Goal: Information Seeking & Learning: Learn about a topic

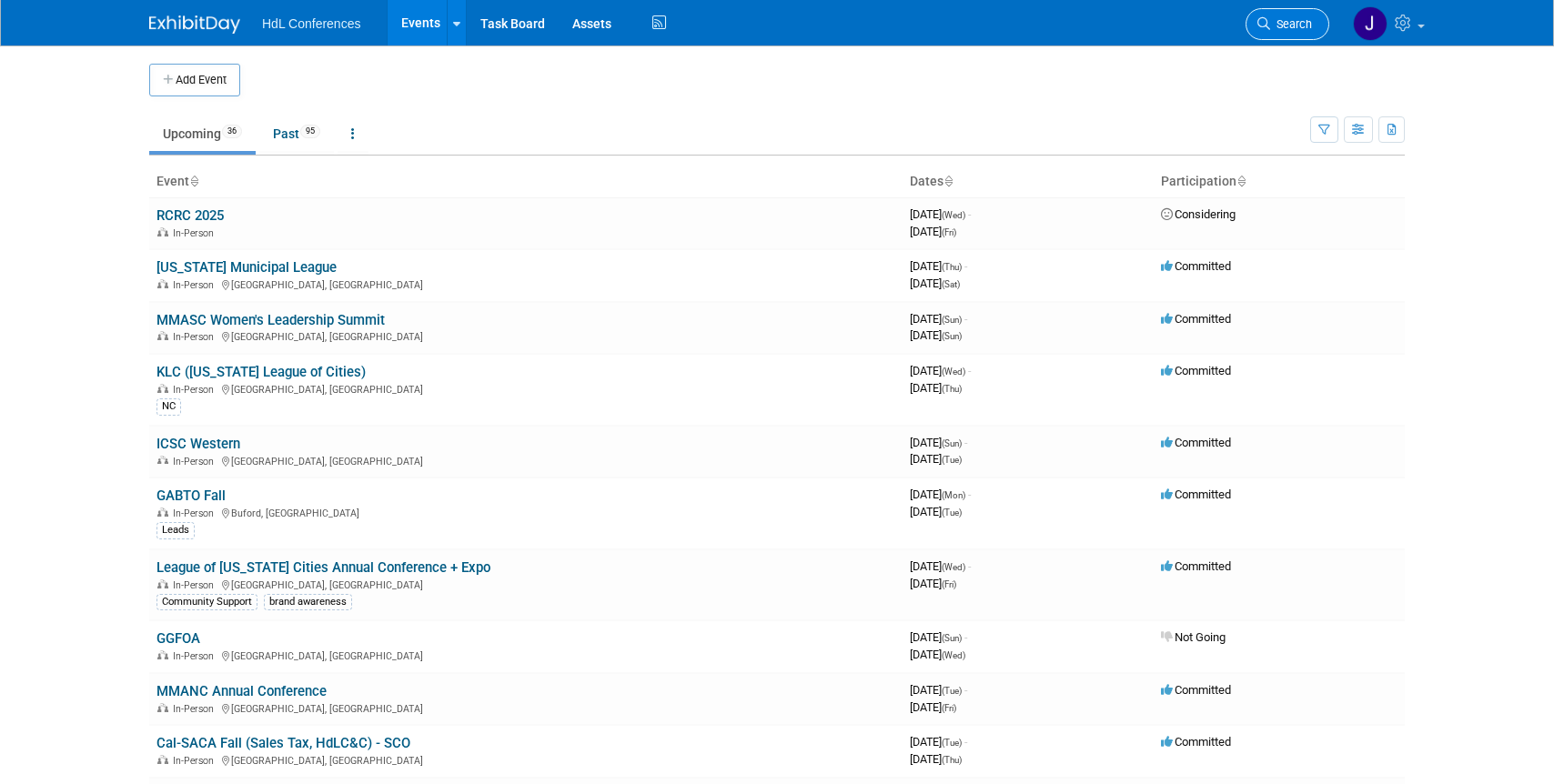
click at [1285, 21] on span "Search" at bounding box center [1290, 23] width 42 height 14
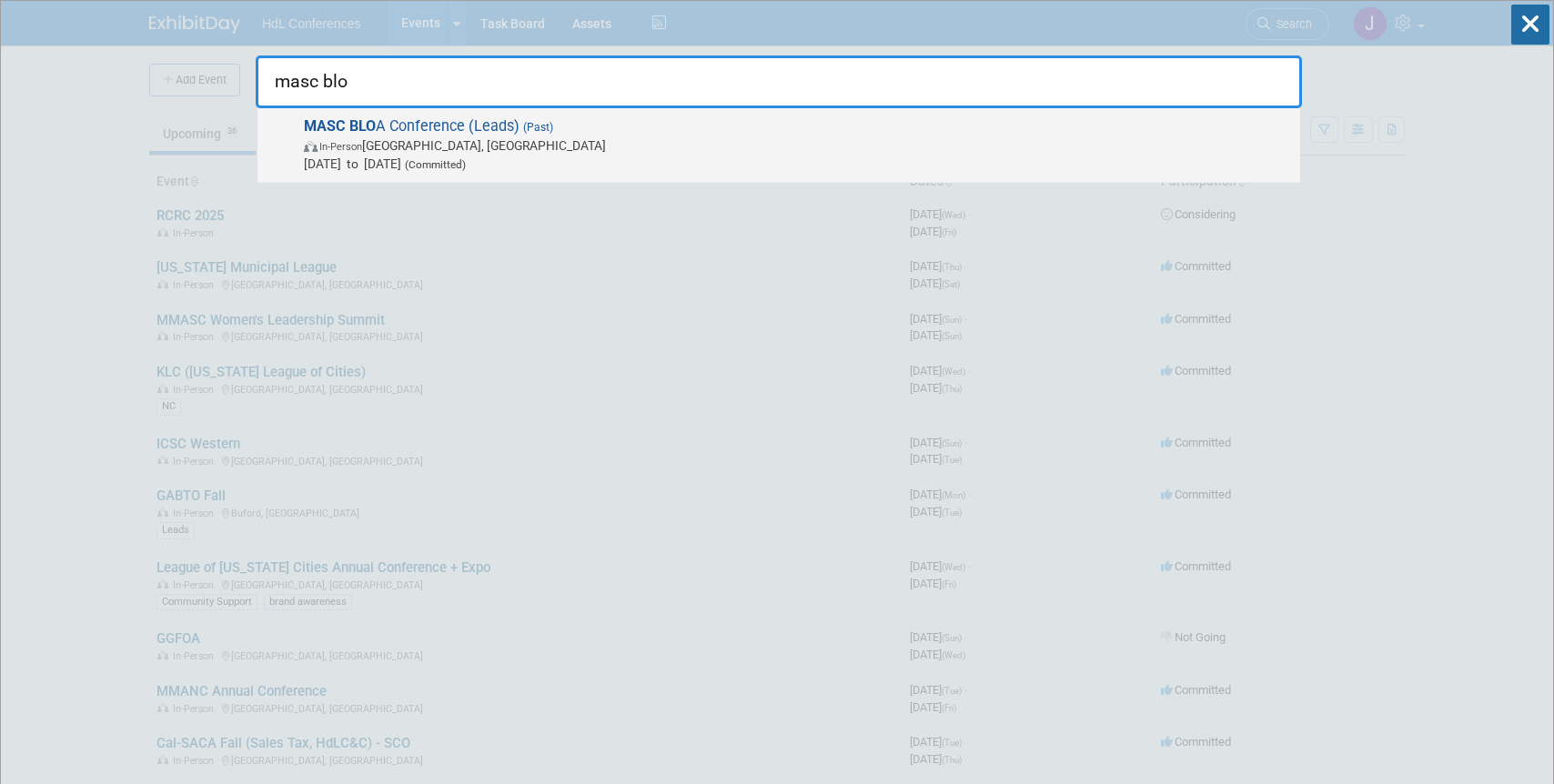
type input "masc blo"
click at [502, 127] on span "MASC BLO A Conference (Leads) (Past) In-Person Hilton Head Island, SC Oct 8, 20…" at bounding box center [794, 144] width 992 height 55
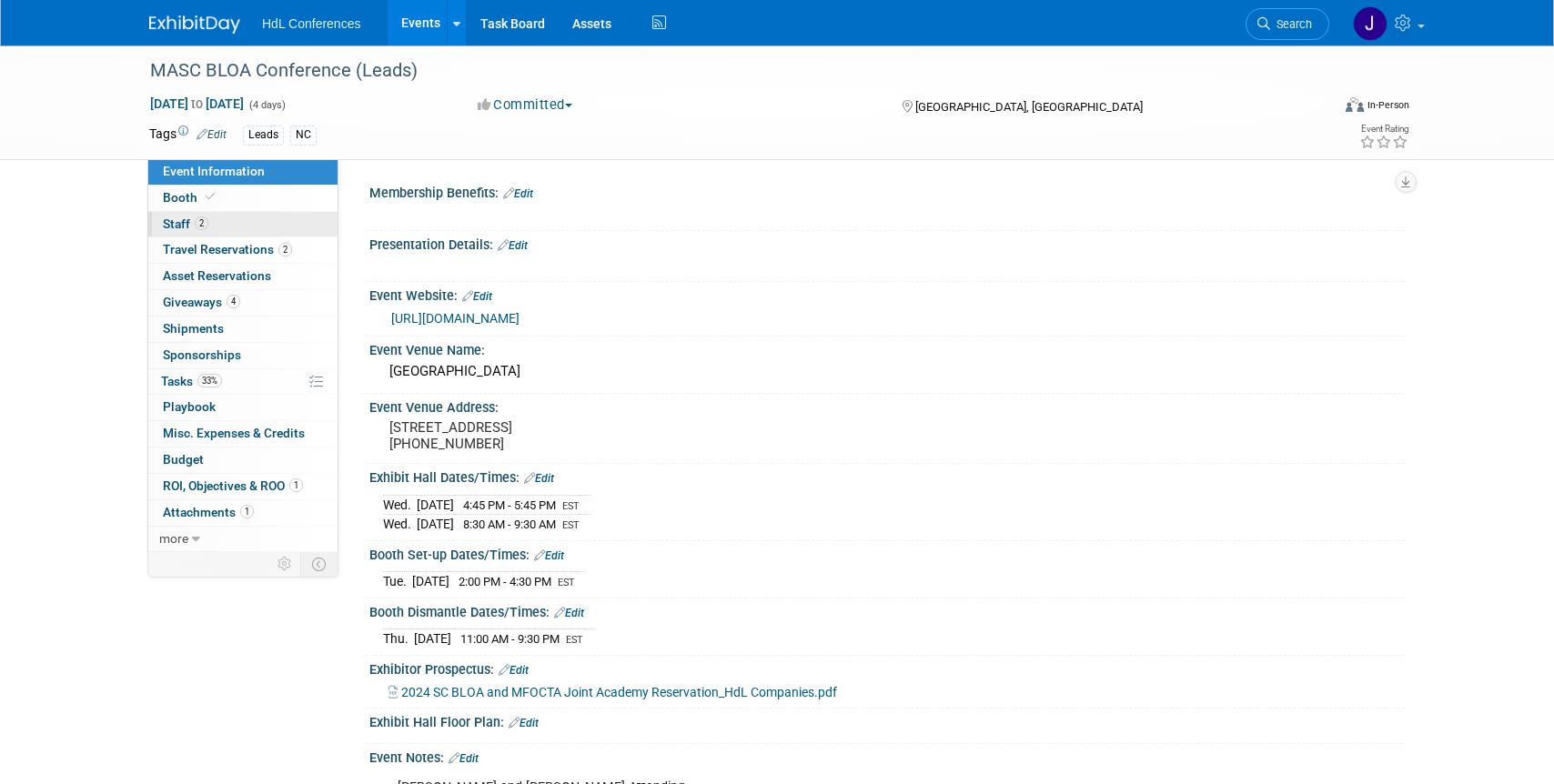
click at [257, 218] on link "2 Staff 2" at bounding box center [243, 224] width 189 height 25
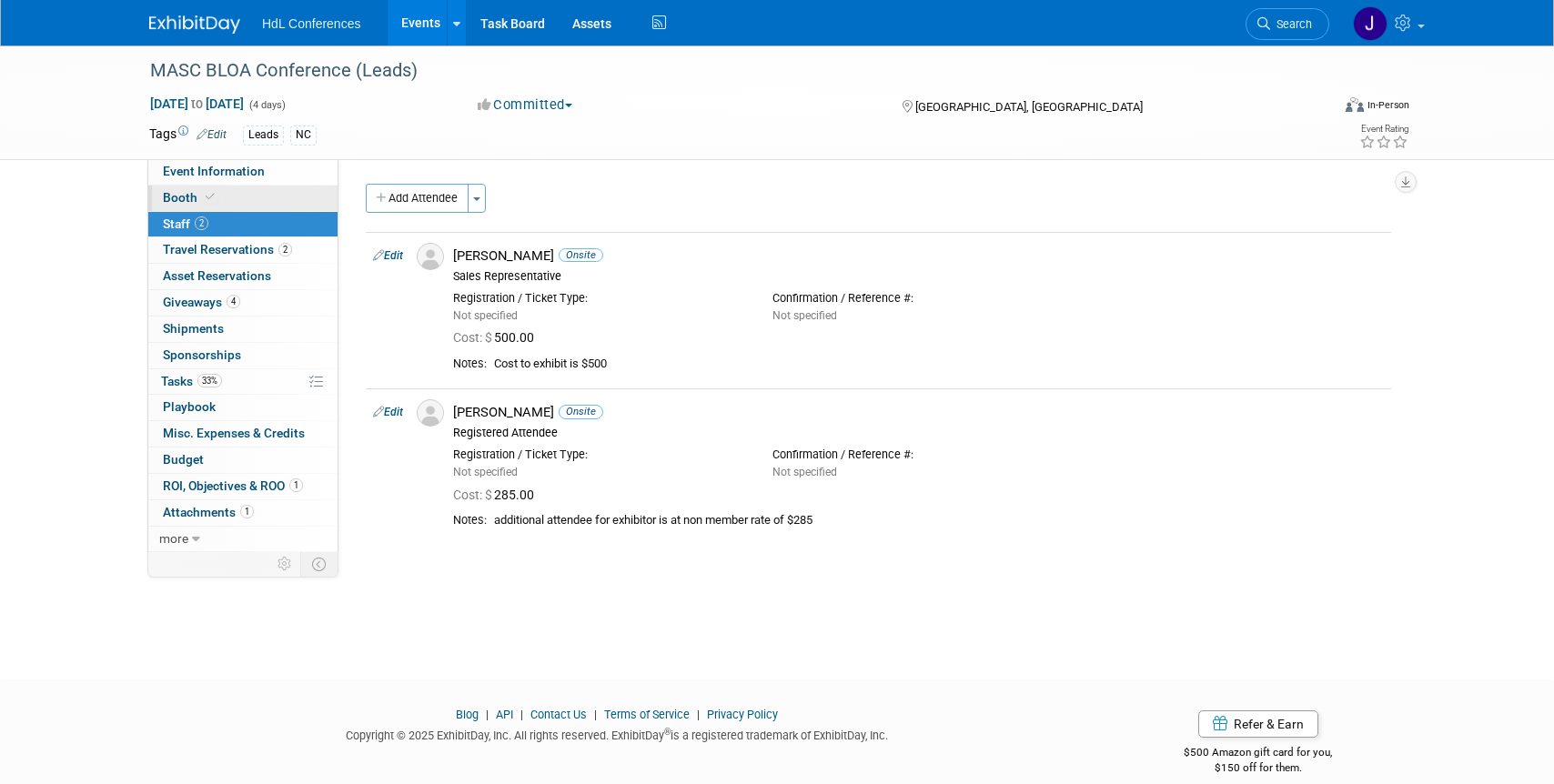
click at [269, 195] on link "Booth" at bounding box center [243, 198] width 189 height 25
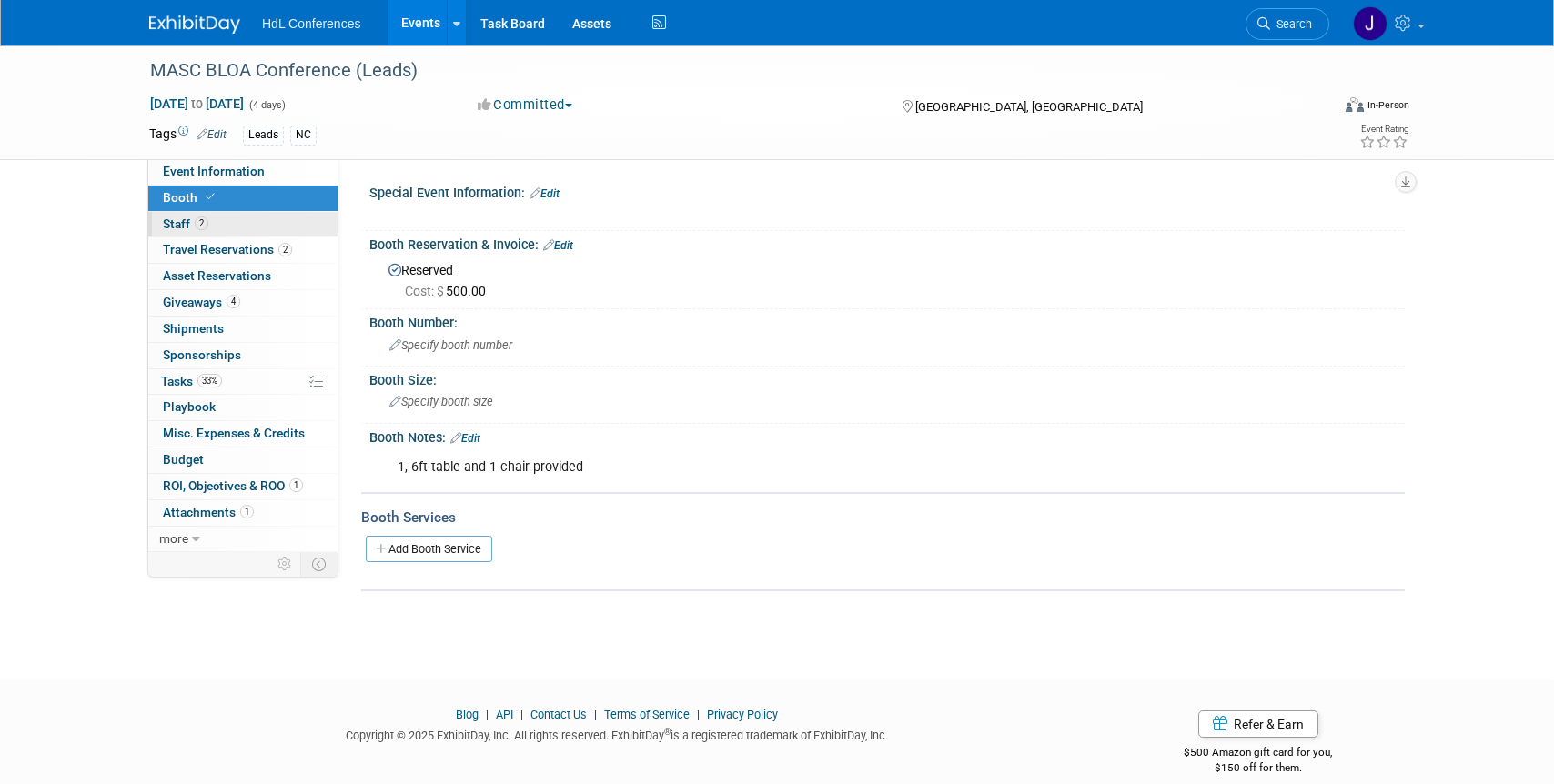
click at [280, 212] on link "2 Staff 2" at bounding box center [243, 224] width 189 height 25
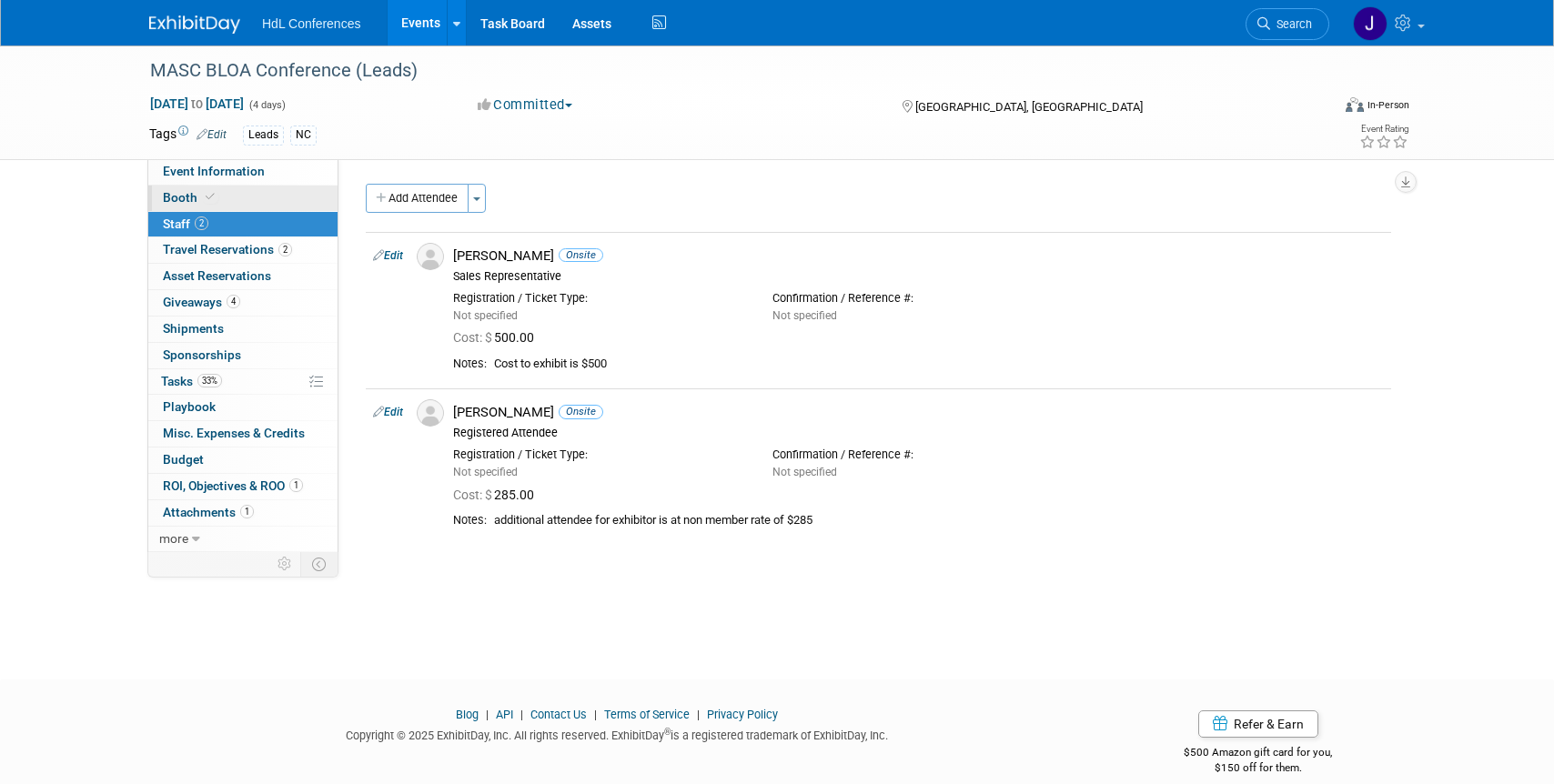
click at [283, 196] on link "Booth" at bounding box center [243, 198] width 189 height 25
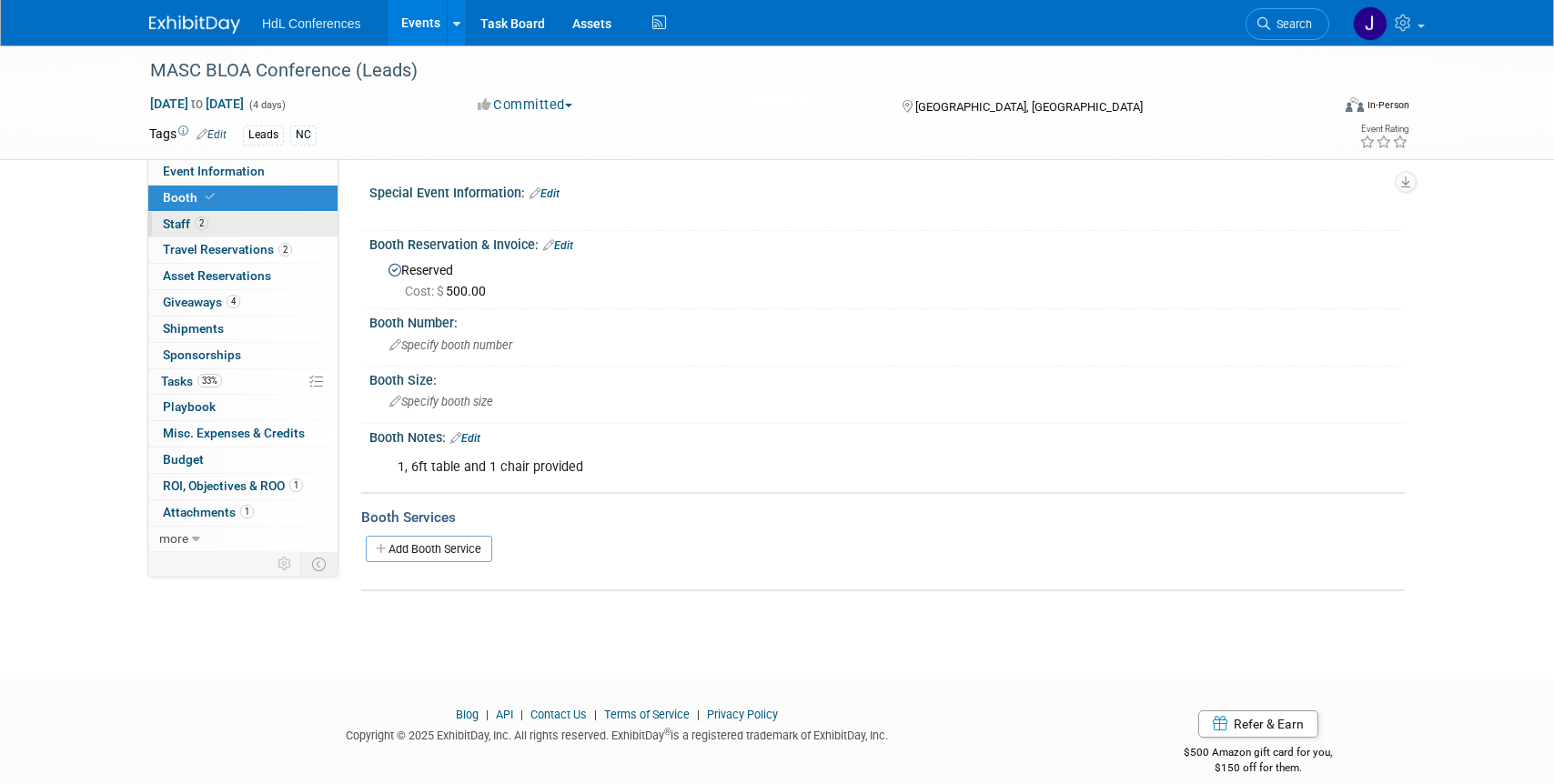
click at [299, 232] on link "2 Staff 2" at bounding box center [243, 224] width 189 height 25
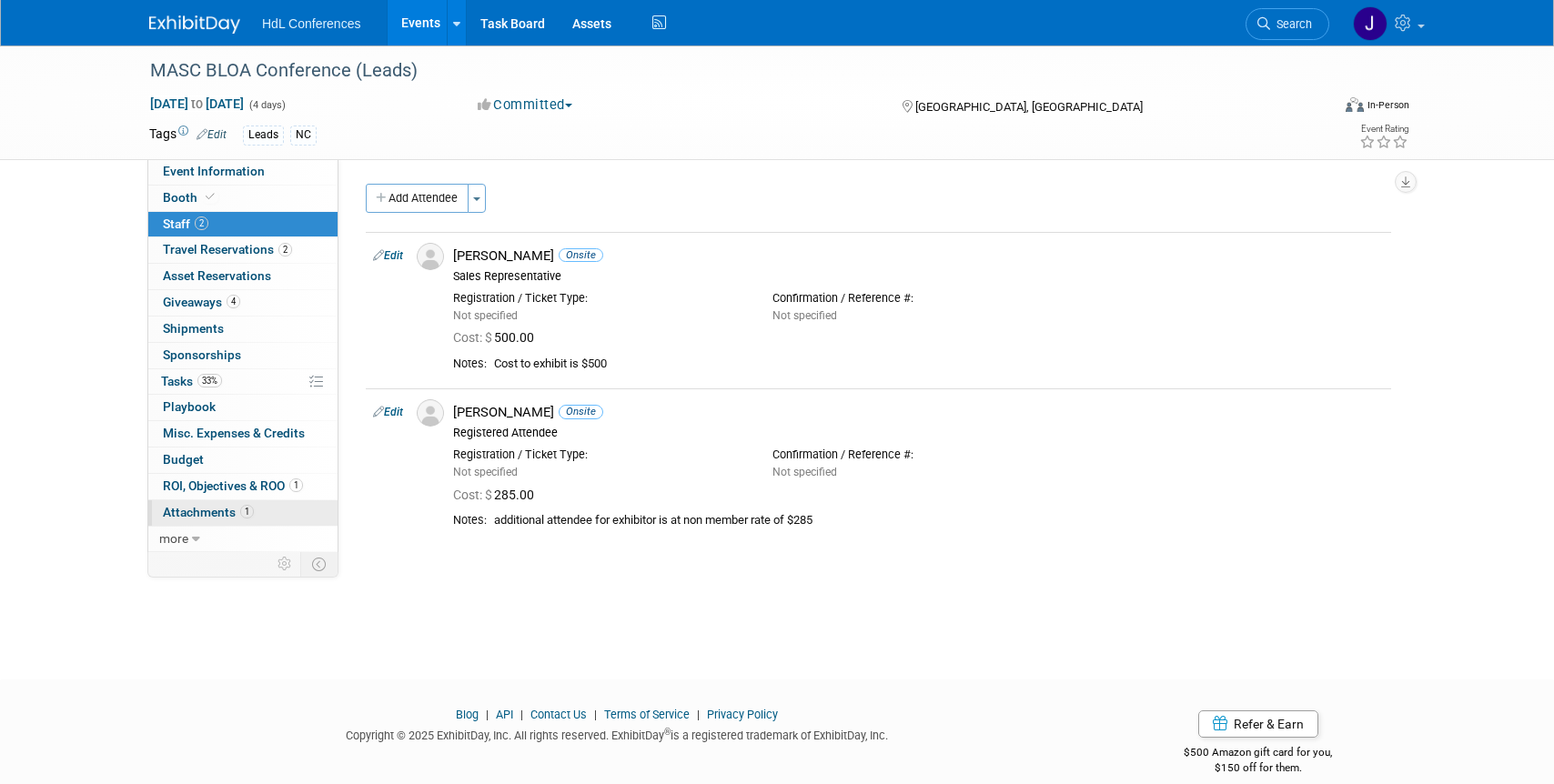
click at [245, 515] on span "1" at bounding box center [247, 511] width 14 height 14
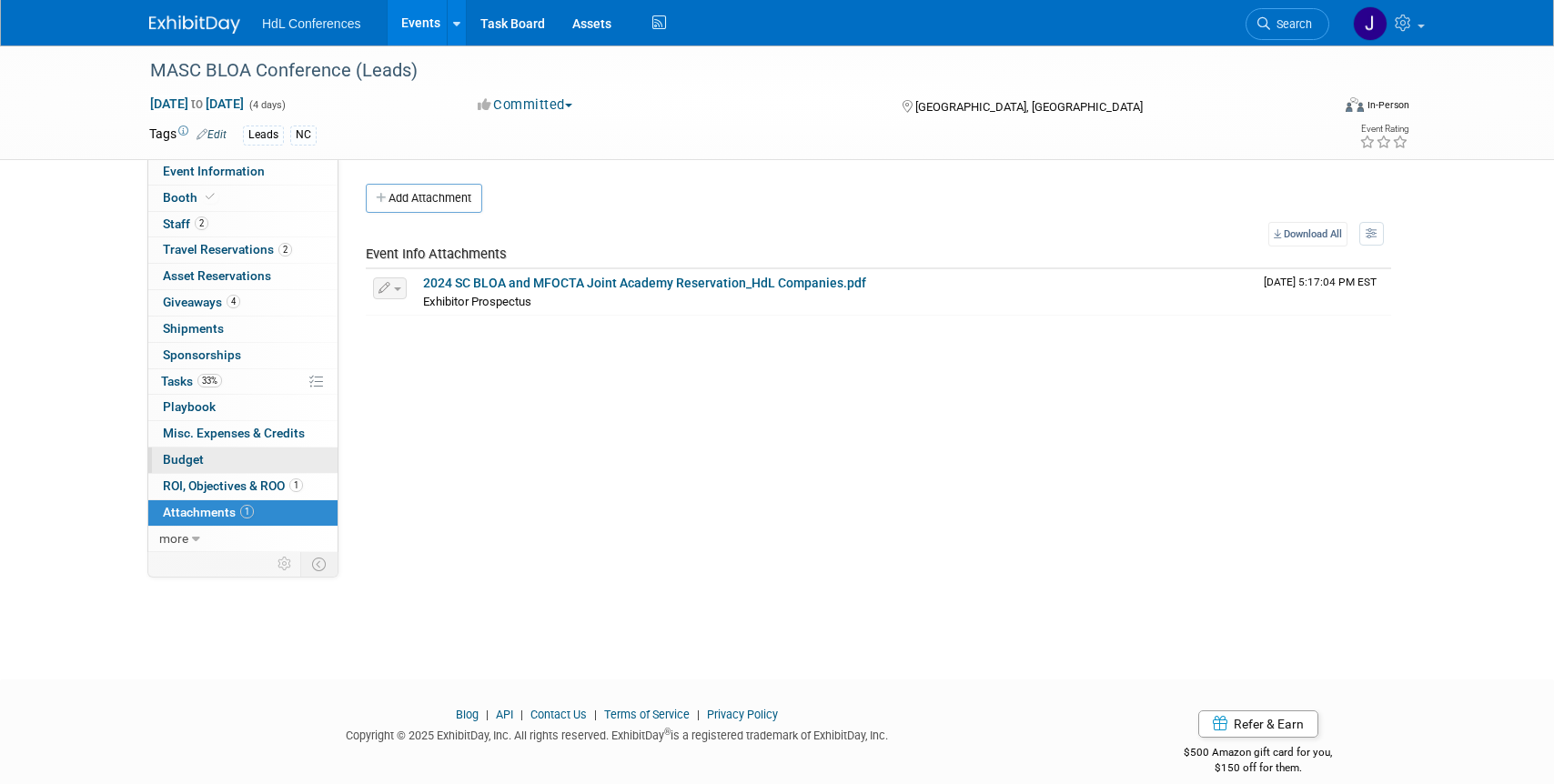
click at [257, 468] on link "Budget" at bounding box center [243, 460] width 189 height 25
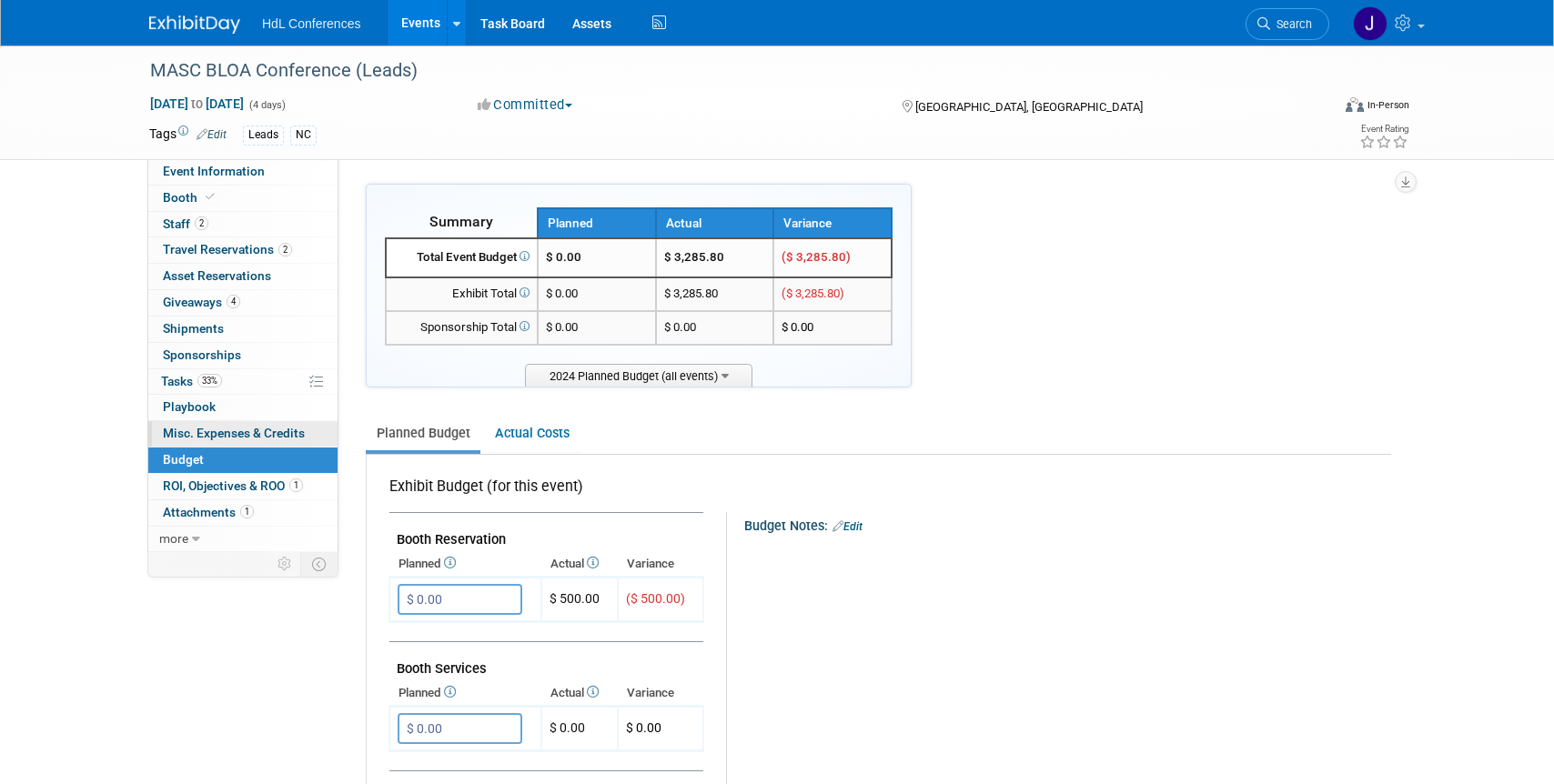
click at [261, 435] on span "Misc. Expenses & Credits 0" at bounding box center [234, 433] width 142 height 15
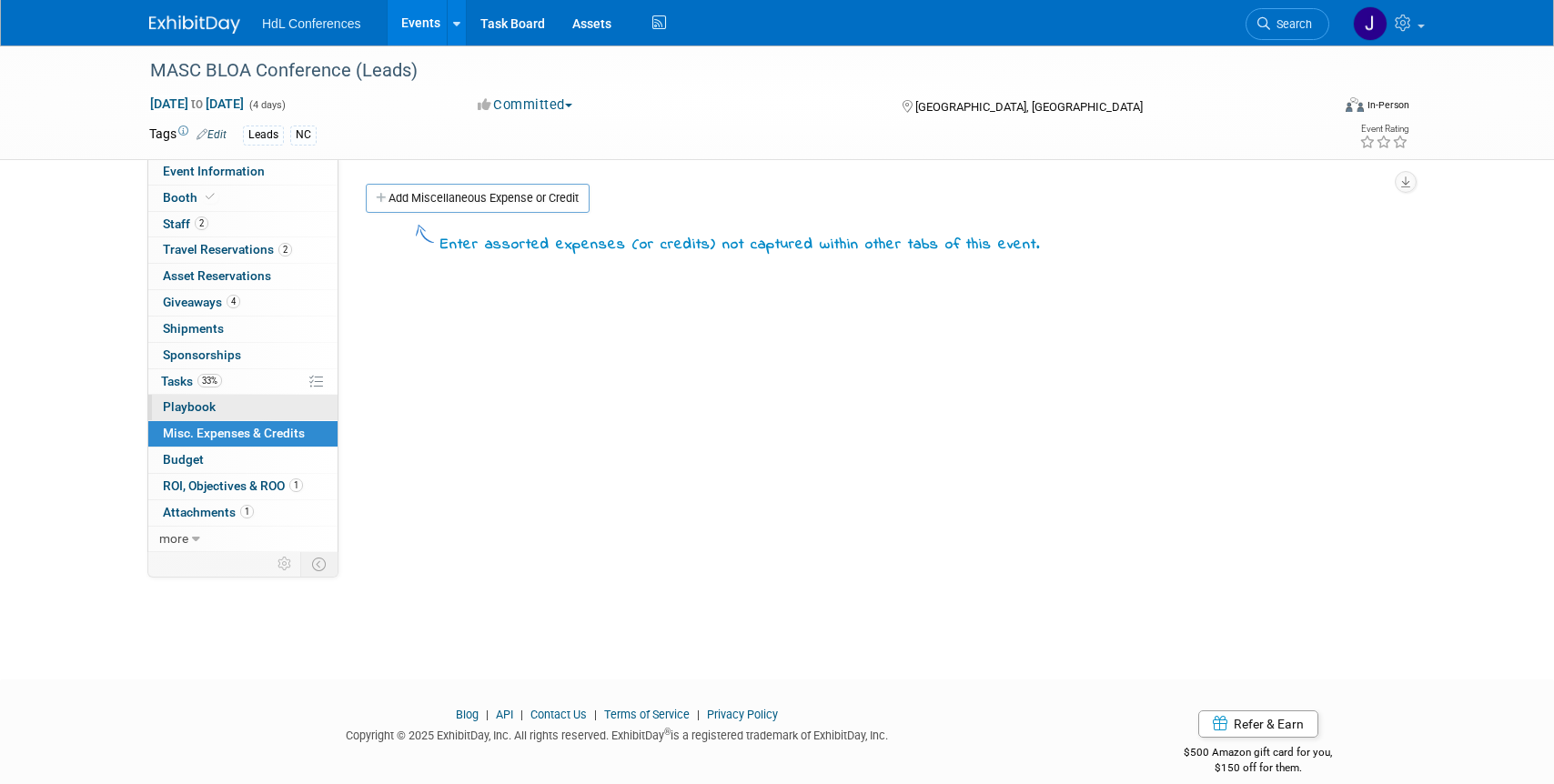
click at [236, 398] on link "0 Playbook 0" at bounding box center [243, 407] width 189 height 25
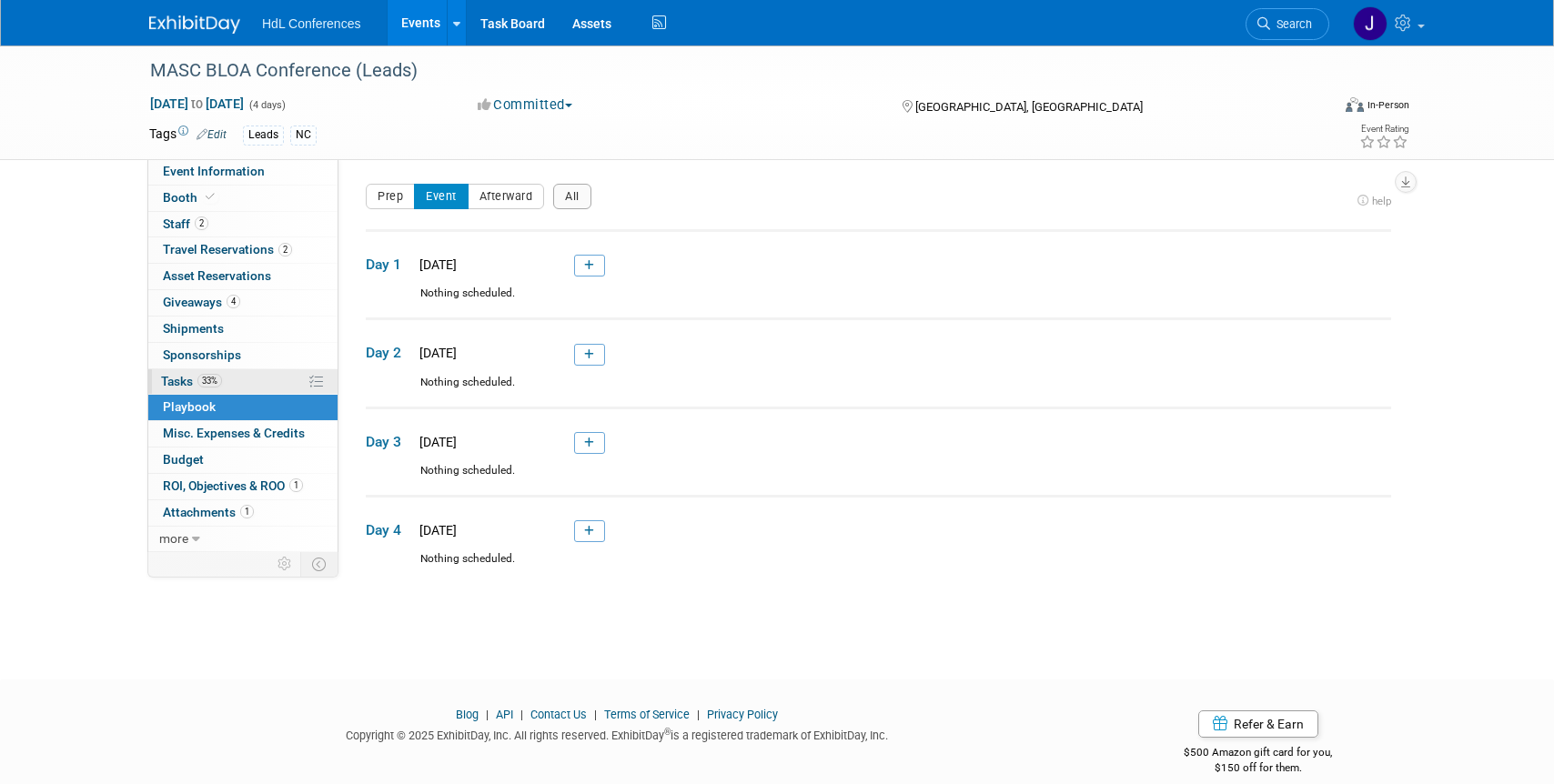
click at [236, 379] on link "33% Tasks 33%" at bounding box center [243, 382] width 189 height 25
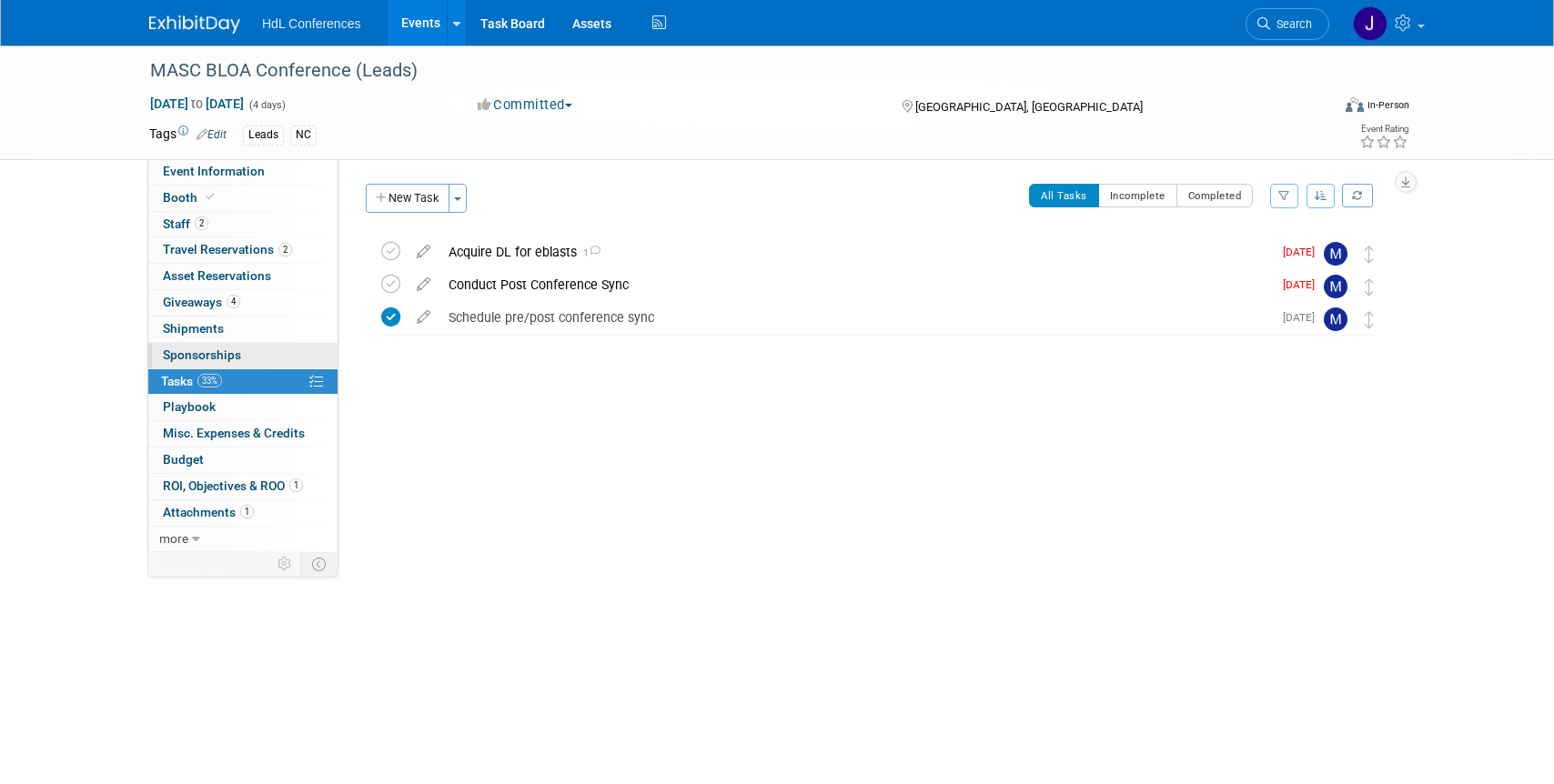
click at [243, 354] on link "0 Sponsorships 0" at bounding box center [243, 355] width 189 height 25
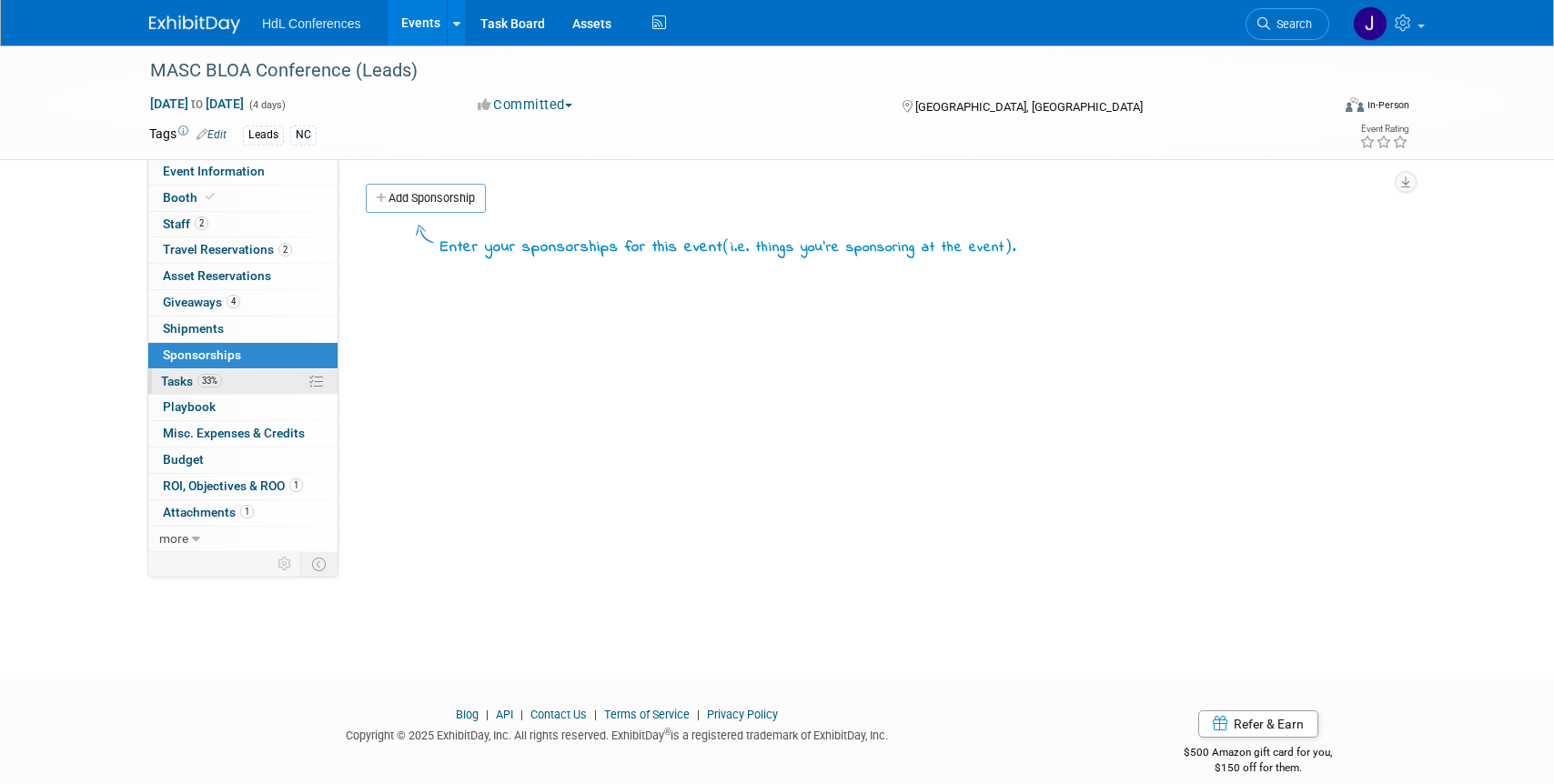
click at [248, 376] on link "33% Tasks 33%" at bounding box center [243, 382] width 189 height 25
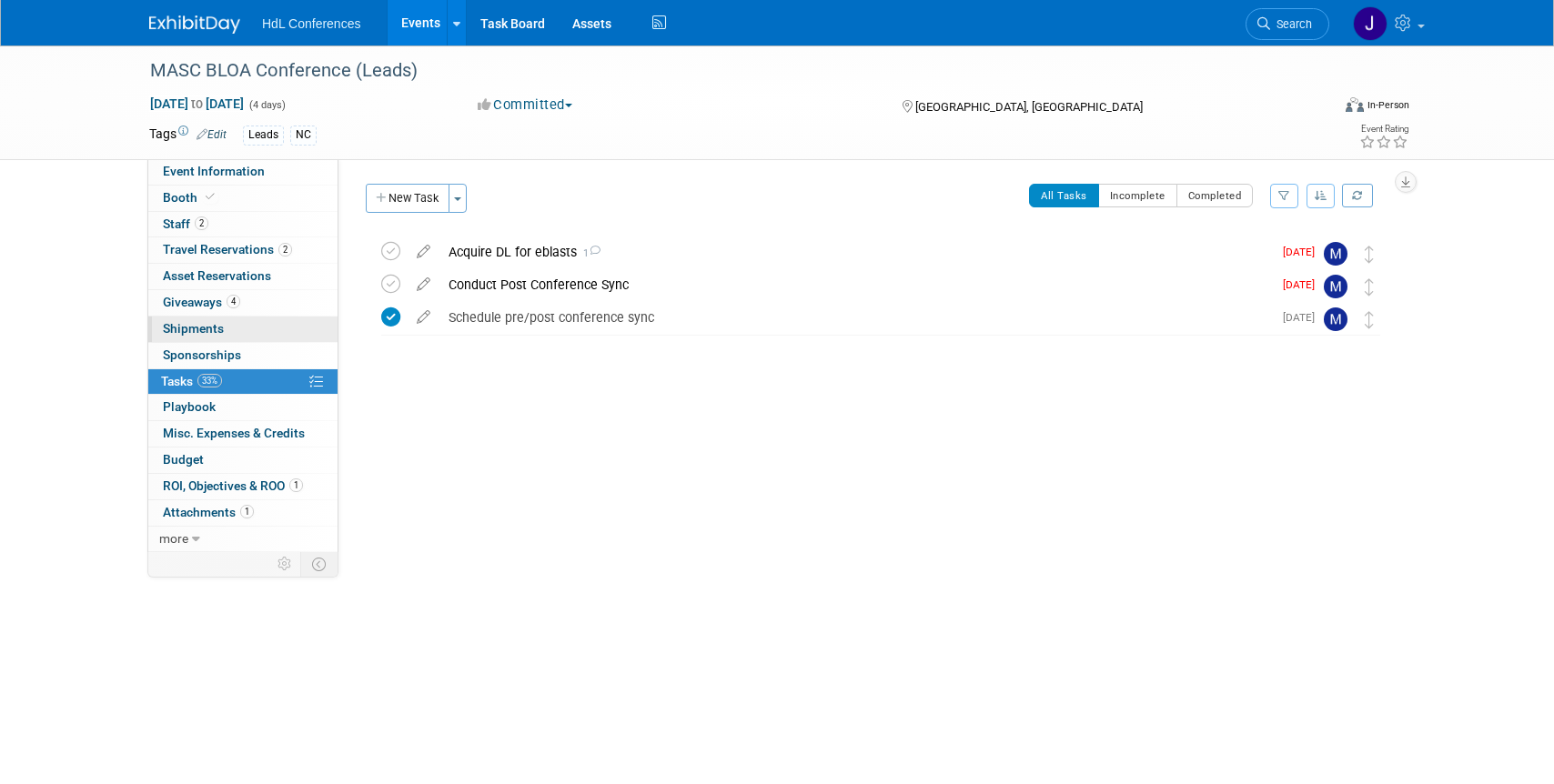
click at [248, 318] on link "0 Shipments 0" at bounding box center [243, 329] width 189 height 25
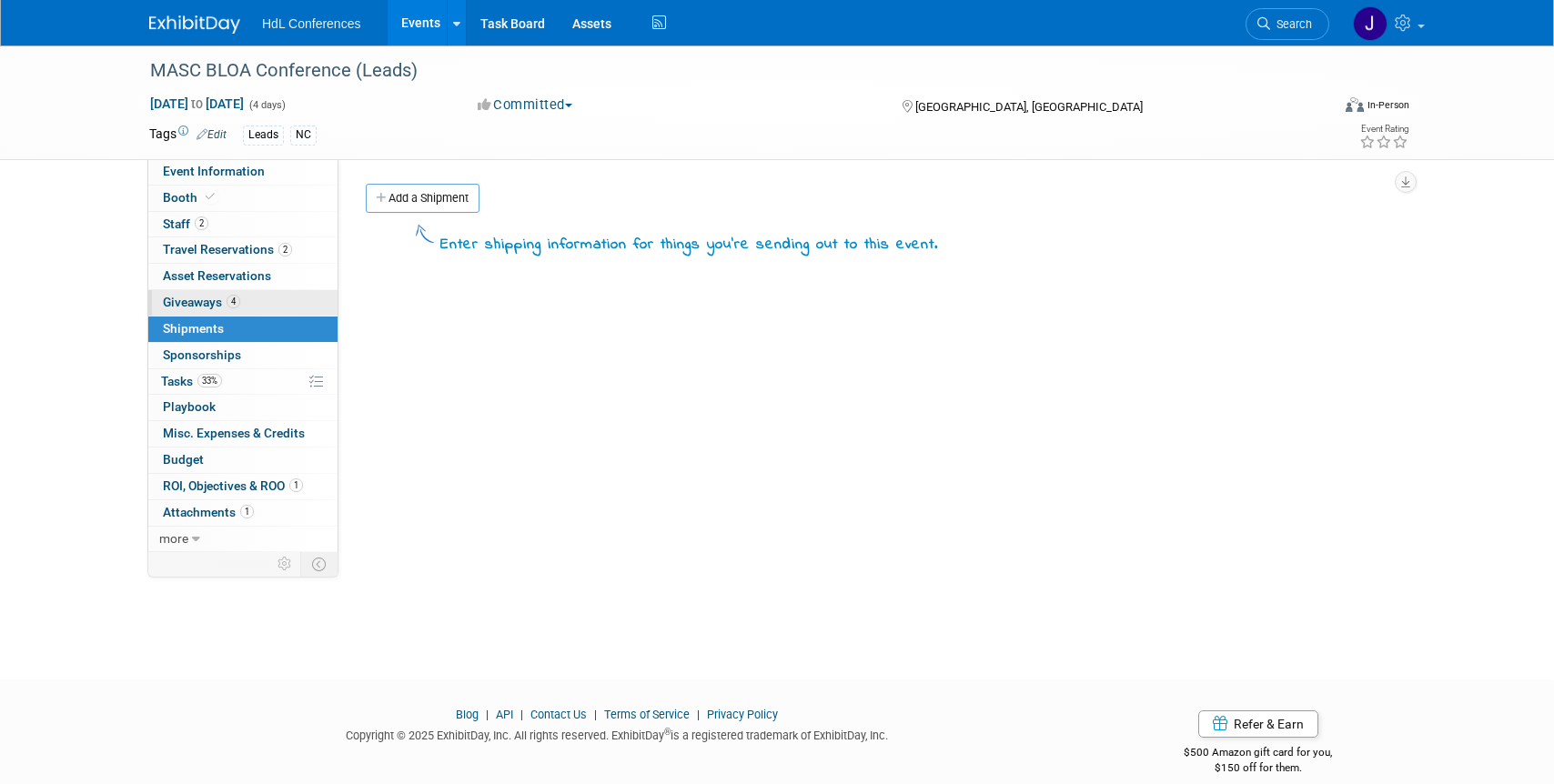
click at [255, 294] on link "4 Giveaways 4" at bounding box center [243, 302] width 189 height 25
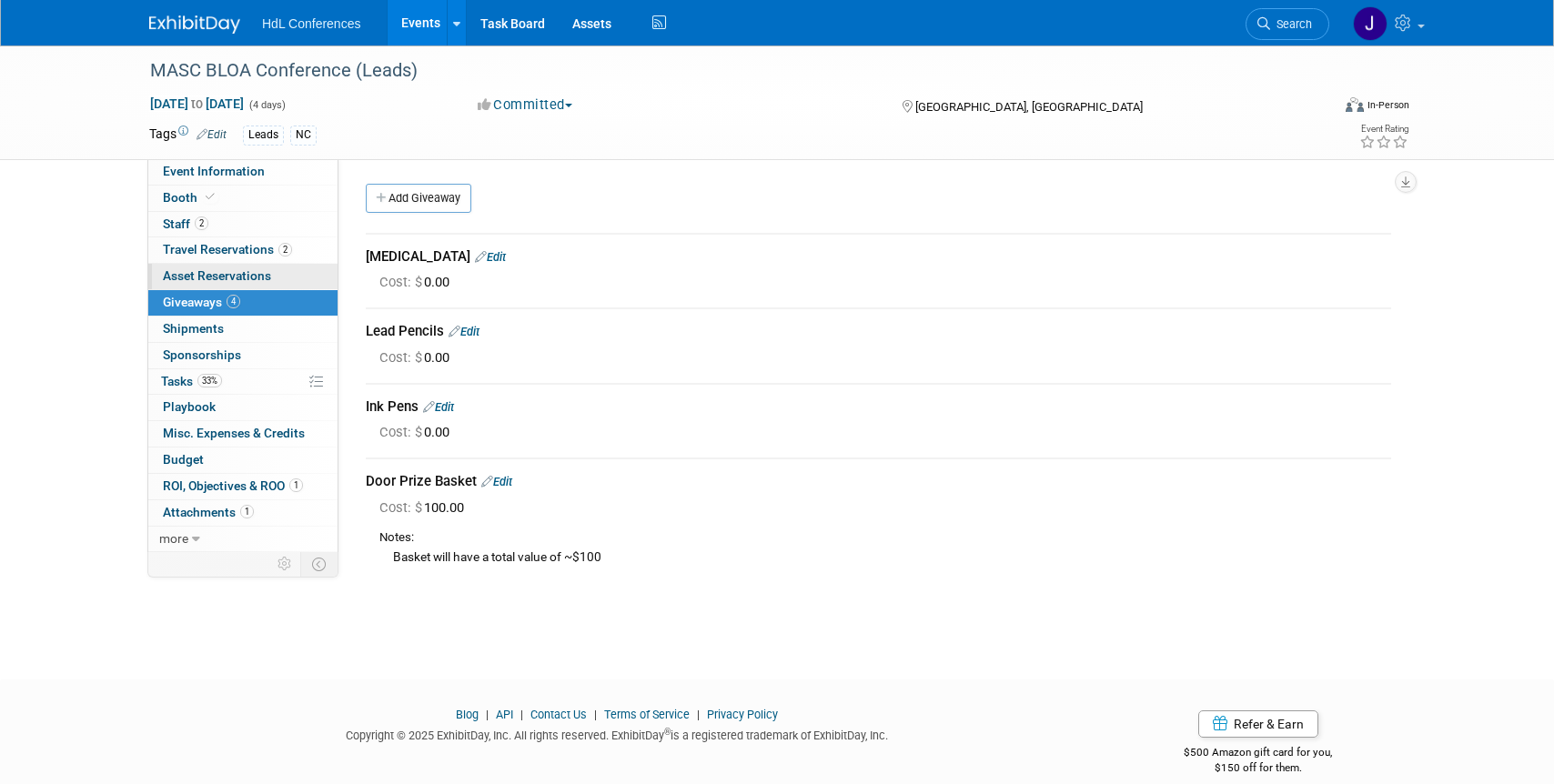
click at [259, 270] on span "Asset Reservations 0" at bounding box center [217, 276] width 108 height 15
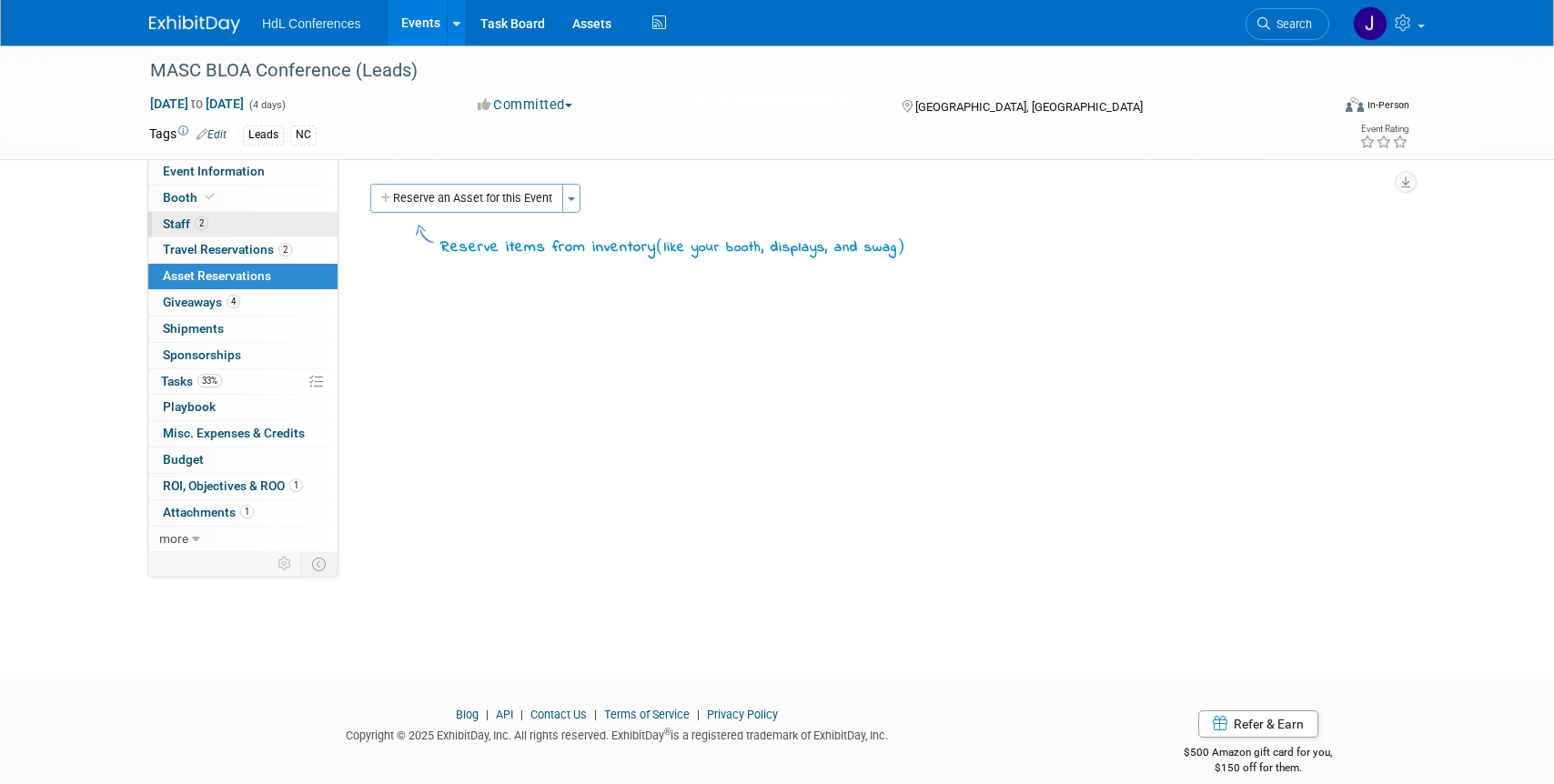
click at [257, 233] on link "2 Staff 2" at bounding box center [243, 224] width 189 height 25
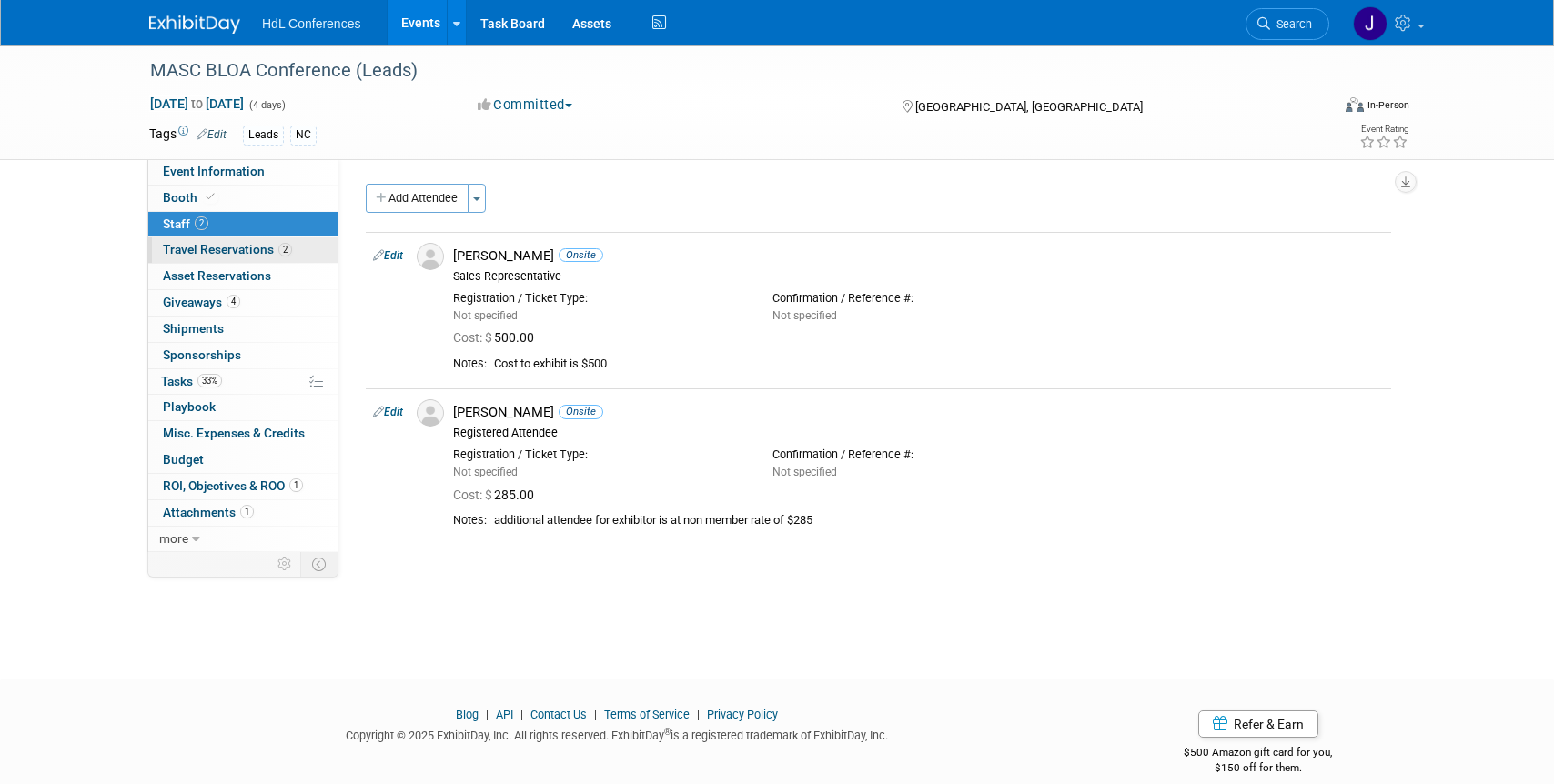
click at [266, 242] on span "Travel Reservations 2" at bounding box center [228, 249] width 129 height 15
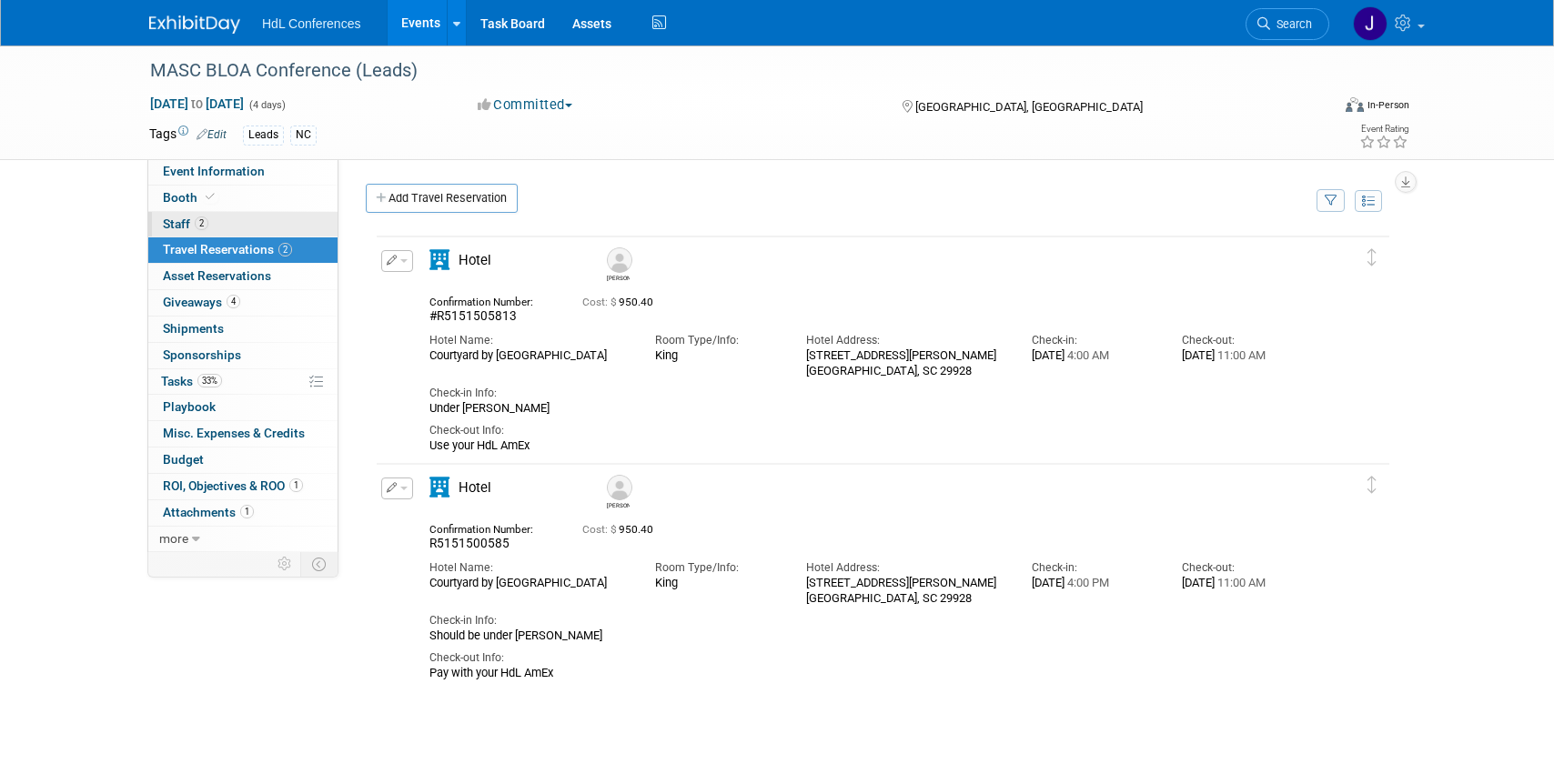
click at [257, 212] on link "2 Staff 2" at bounding box center [243, 224] width 189 height 25
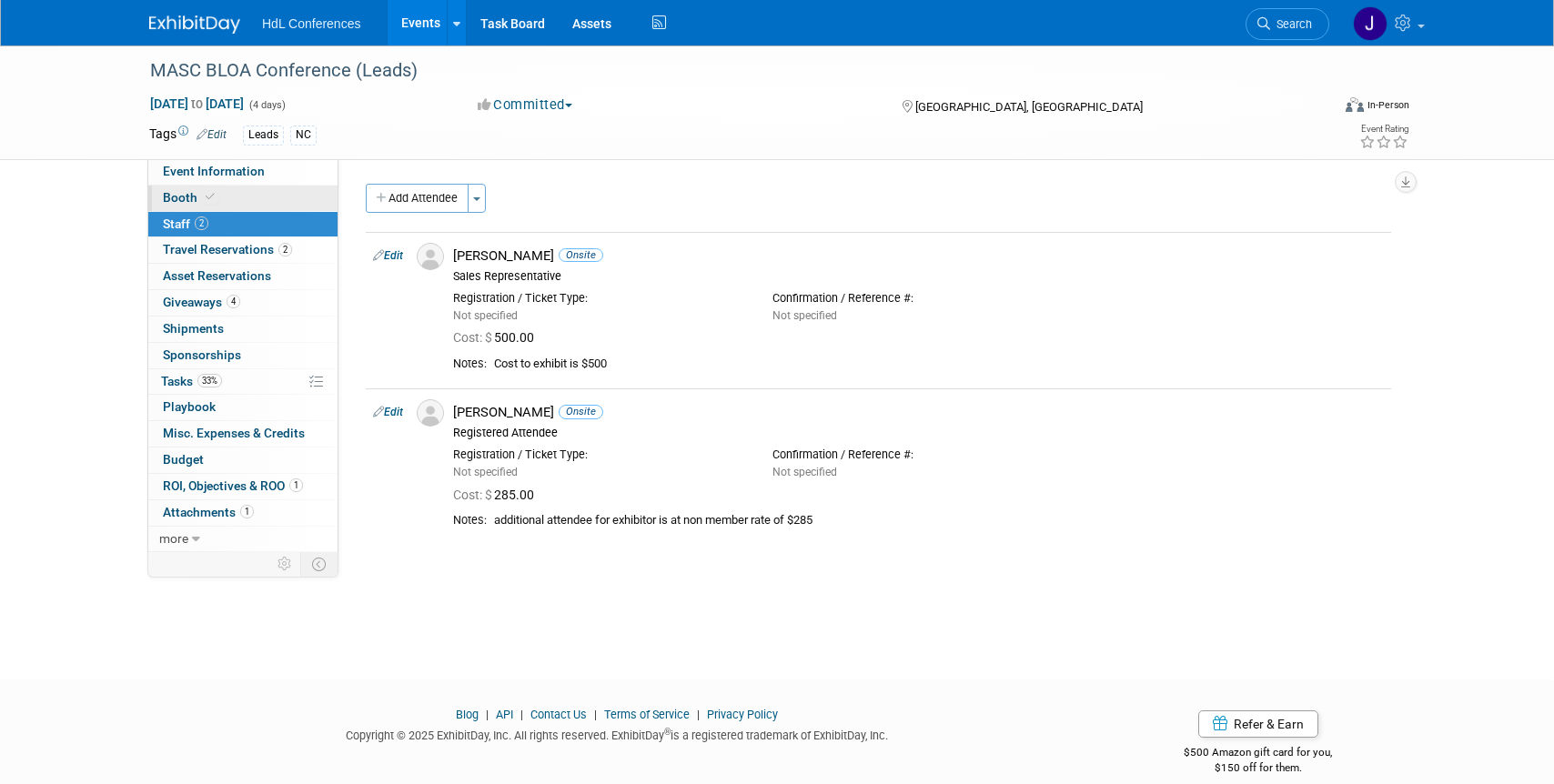
click at [261, 204] on link "Booth" at bounding box center [243, 198] width 189 height 25
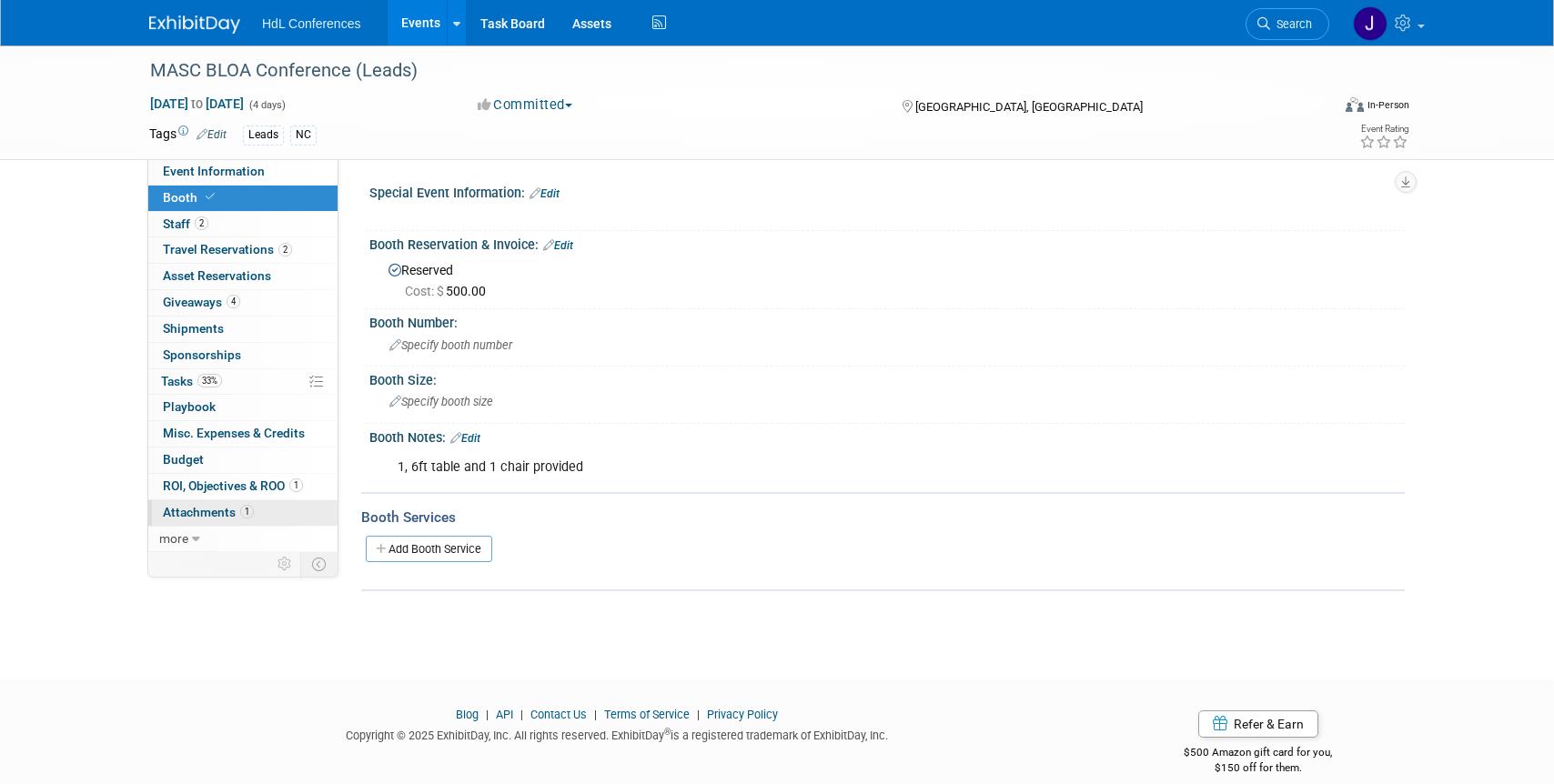
click at [192, 508] on span "Attachments 1" at bounding box center [208, 512] width 91 height 15
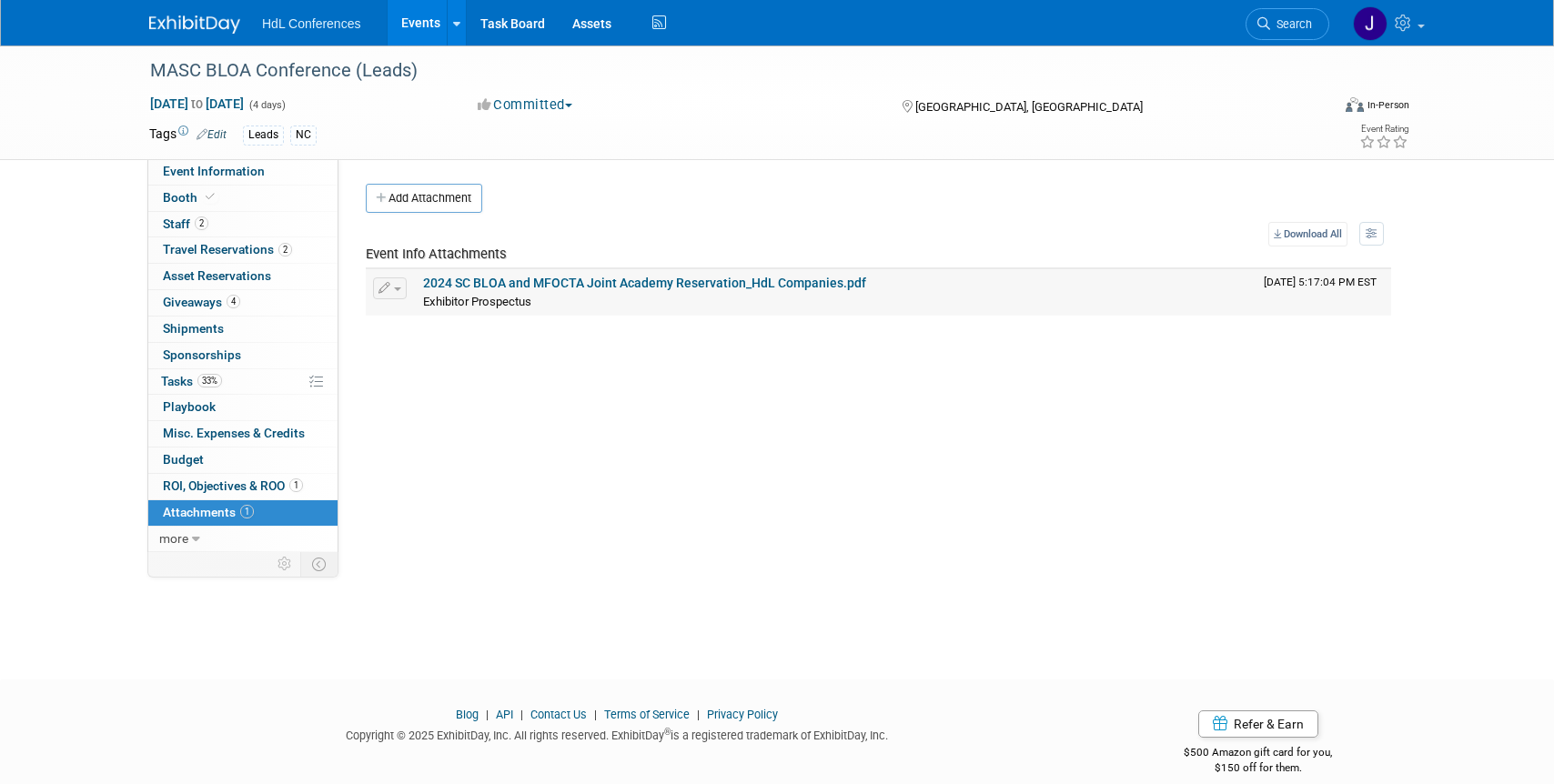
click at [482, 281] on link "2024 SC BLOA and MFOCTA Joint Academy Reservation_HdL Companies.pdf" at bounding box center [644, 283] width 443 height 15
click at [225, 254] on span "Travel Reservations 2" at bounding box center [228, 249] width 129 height 15
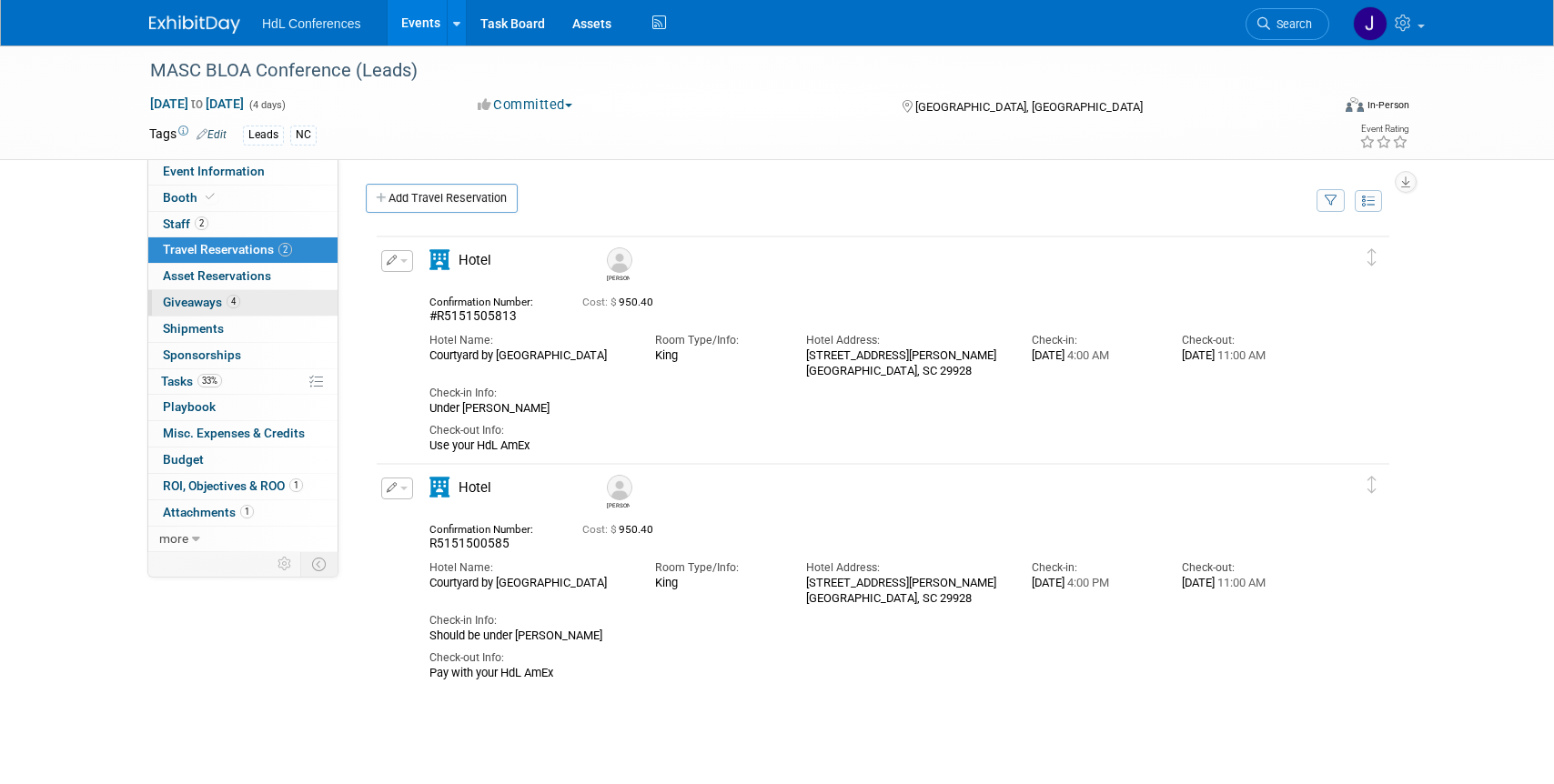
click at [255, 299] on link "4 Giveaways 4" at bounding box center [243, 302] width 189 height 25
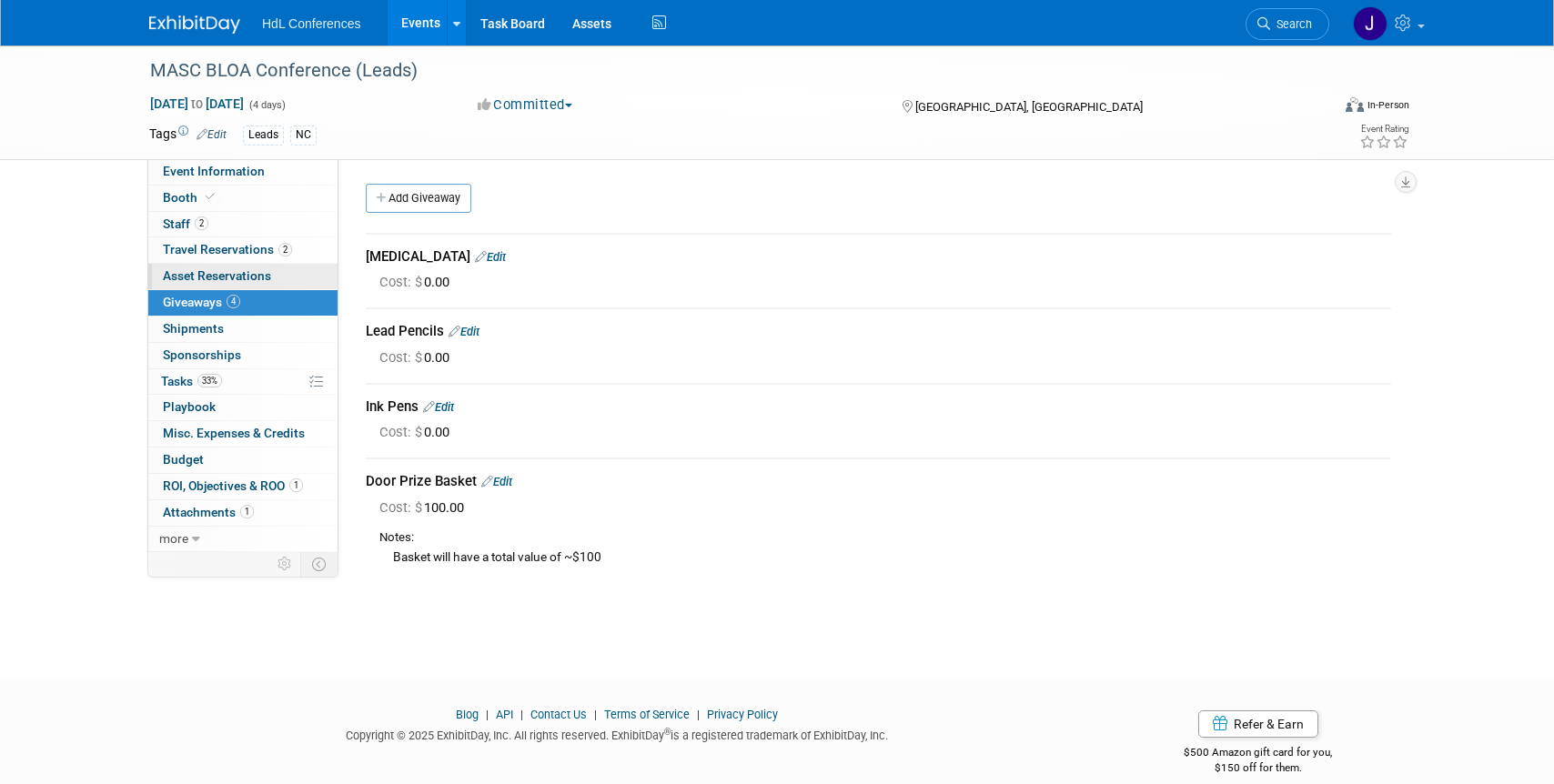
click at [265, 265] on link "0 Asset Reservations 0" at bounding box center [243, 276] width 189 height 25
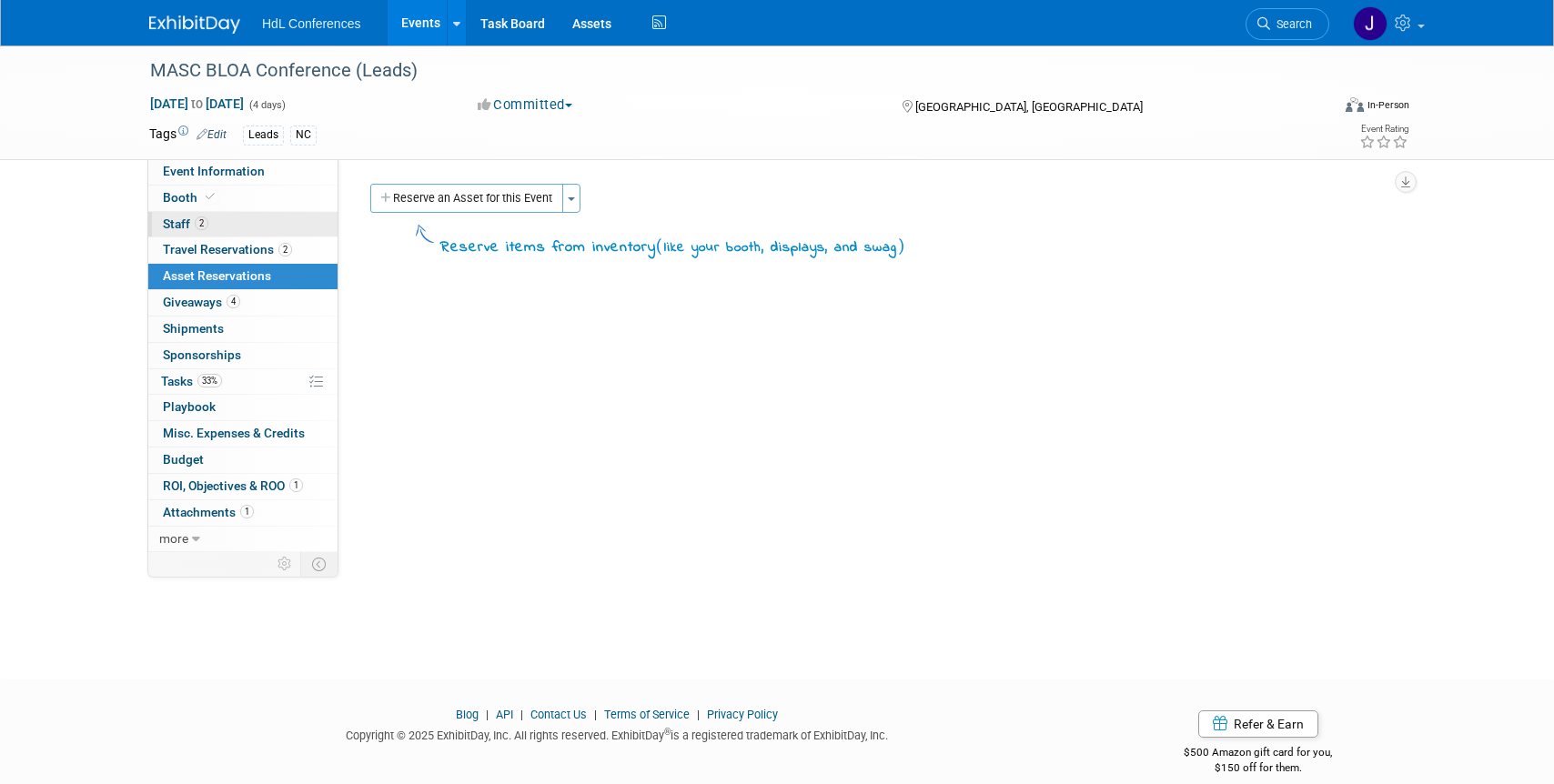
click at [266, 215] on link "2 Staff 2" at bounding box center [243, 224] width 189 height 25
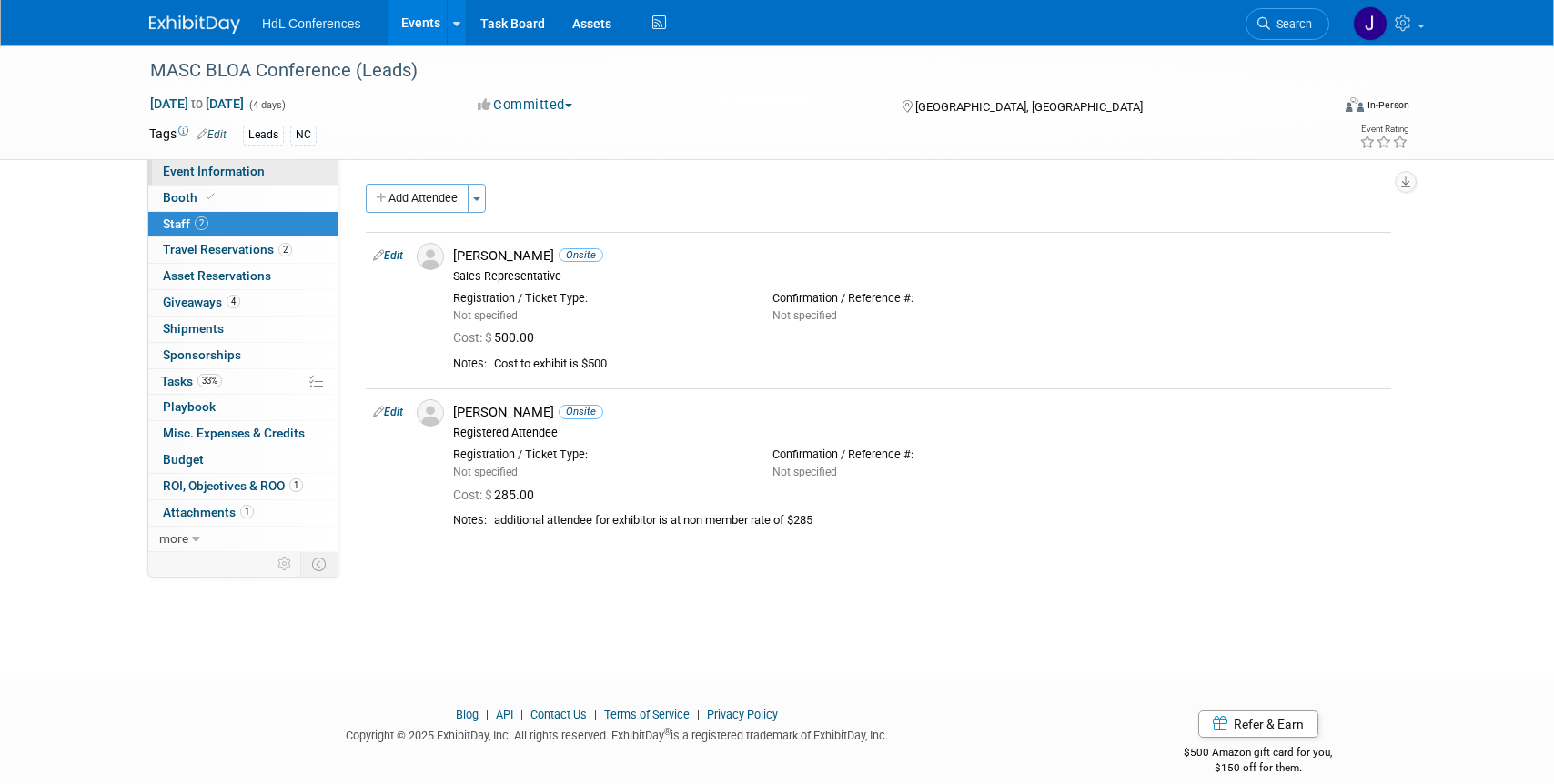
click at [265, 172] on link "Event Information" at bounding box center [243, 172] width 189 height 25
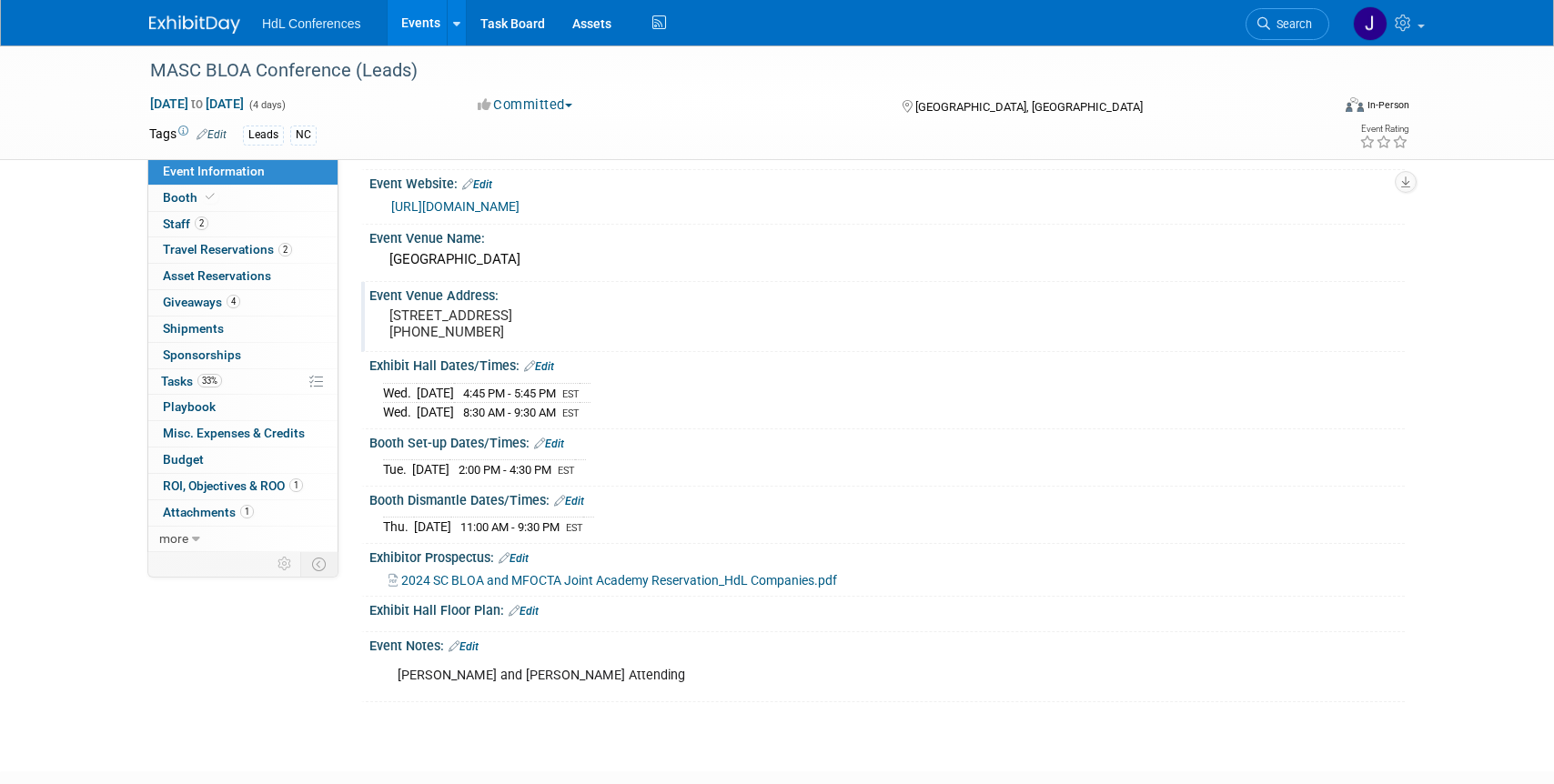
scroll to position [113, 0]
